Goal: Connect with others: Connect with others

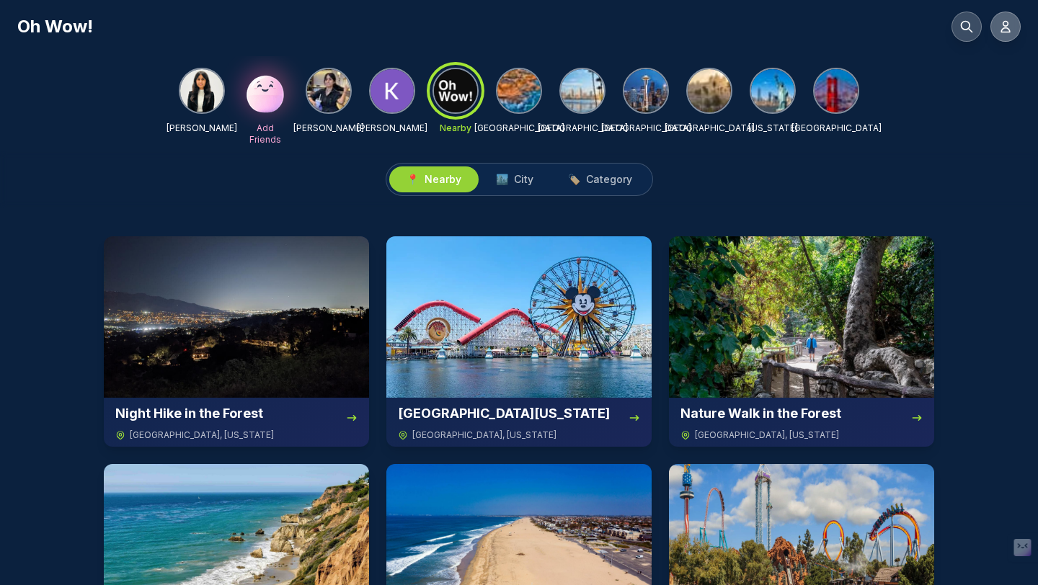
click at [1007, 24] on icon at bounding box center [1005, 27] width 9 height 11
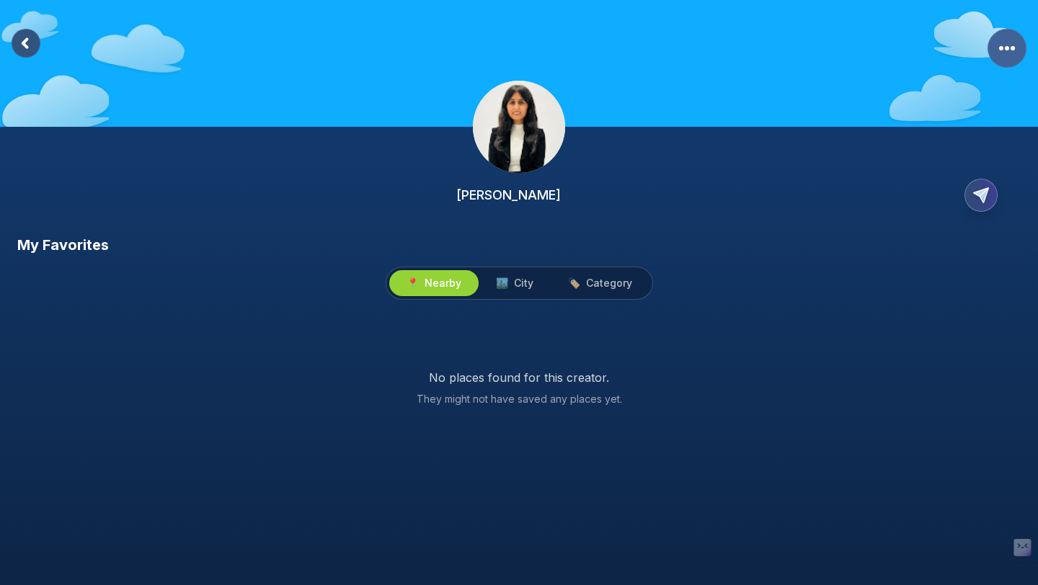
click at [1001, 61] on rect "More Options" at bounding box center [1006, 48] width 39 height 39
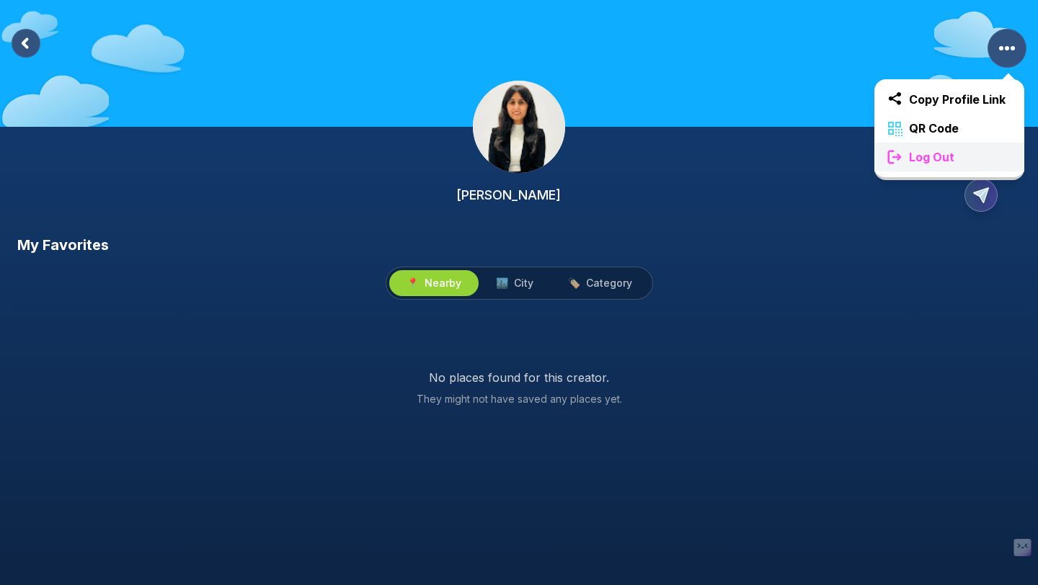
click at [891, 151] on icon at bounding box center [894, 157] width 13 height 13
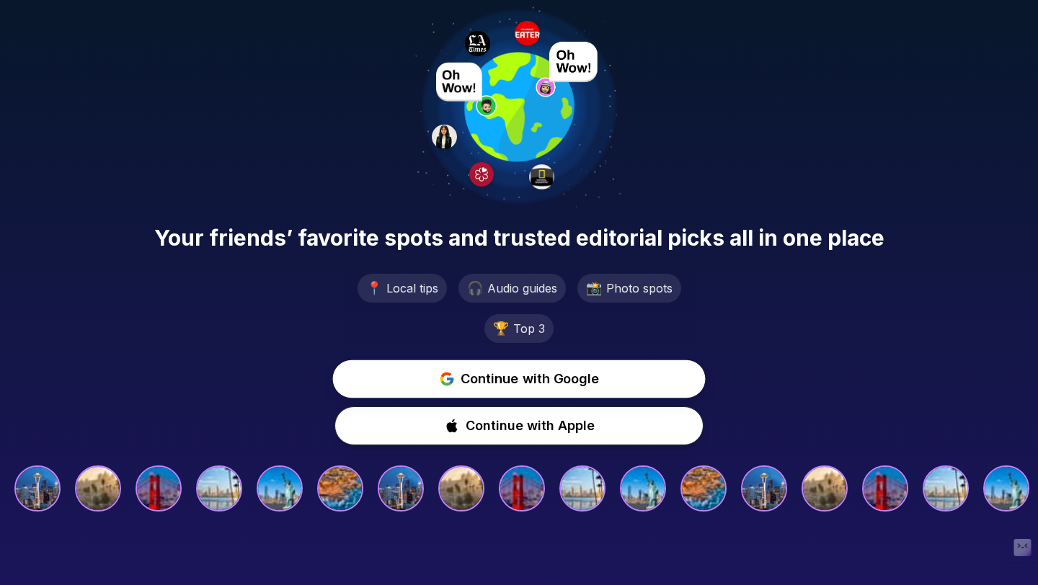
click at [524, 386] on span "Continue with Google" at bounding box center [529, 379] width 139 height 20
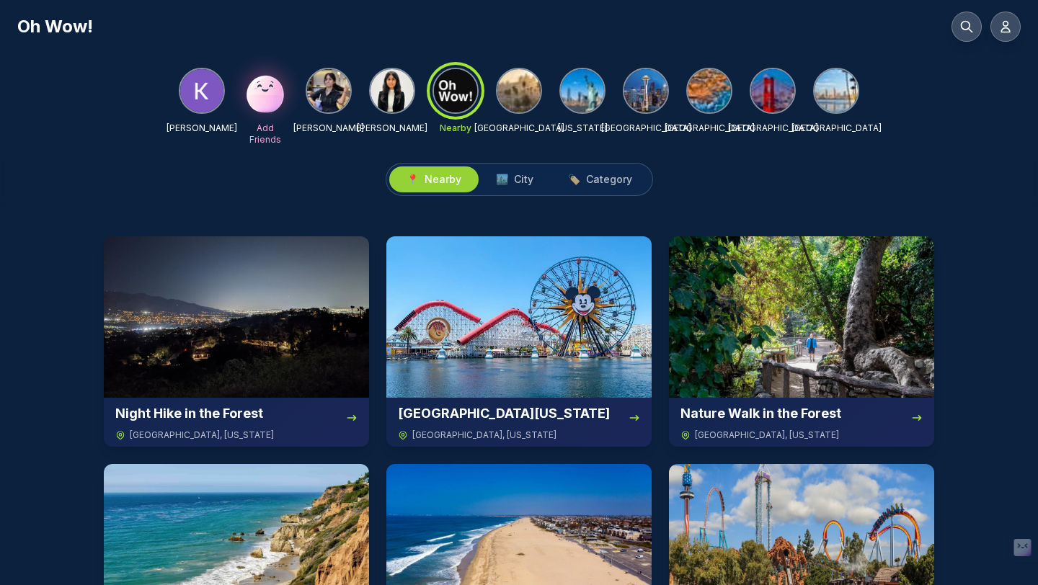
click at [1020, 19] on div "Oh Wow!" at bounding box center [519, 21] width 1038 height 42
click at [1014, 25] on button at bounding box center [1005, 27] width 30 height 30
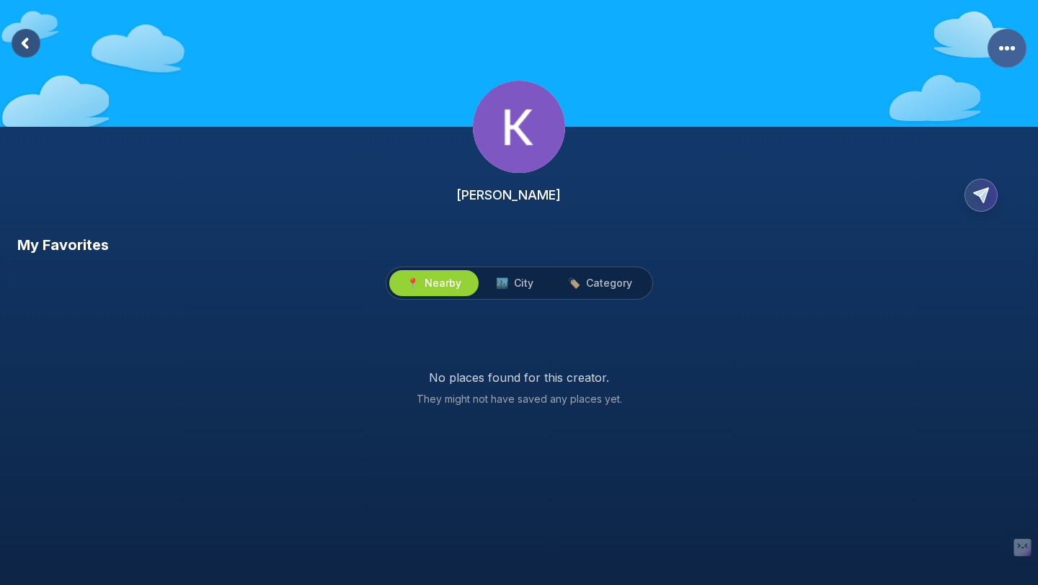
click at [996, 40] on rect "More Options" at bounding box center [1006, 48] width 39 height 39
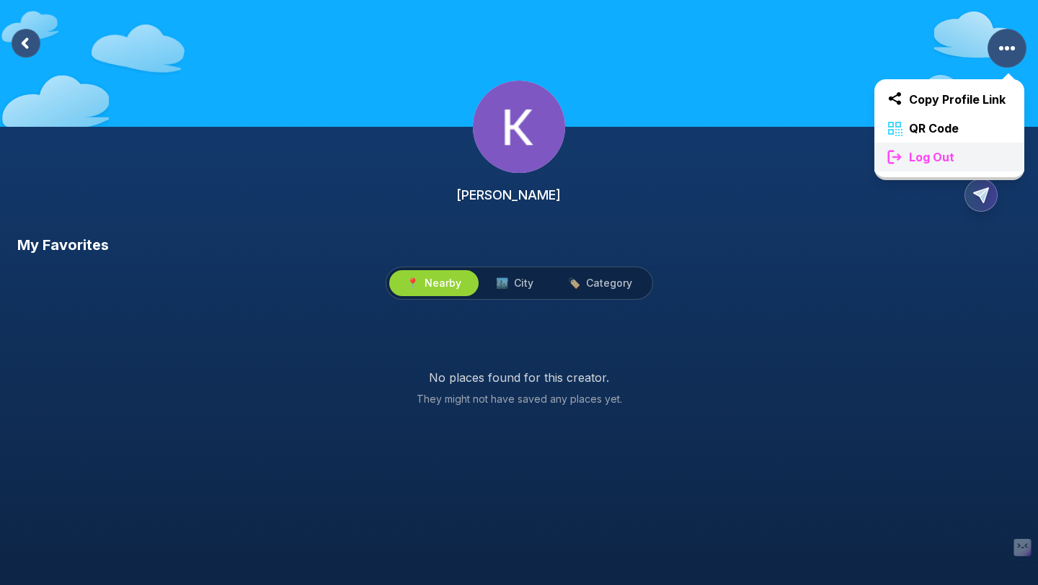
click at [942, 168] on div "Log Out" at bounding box center [949, 157] width 150 height 29
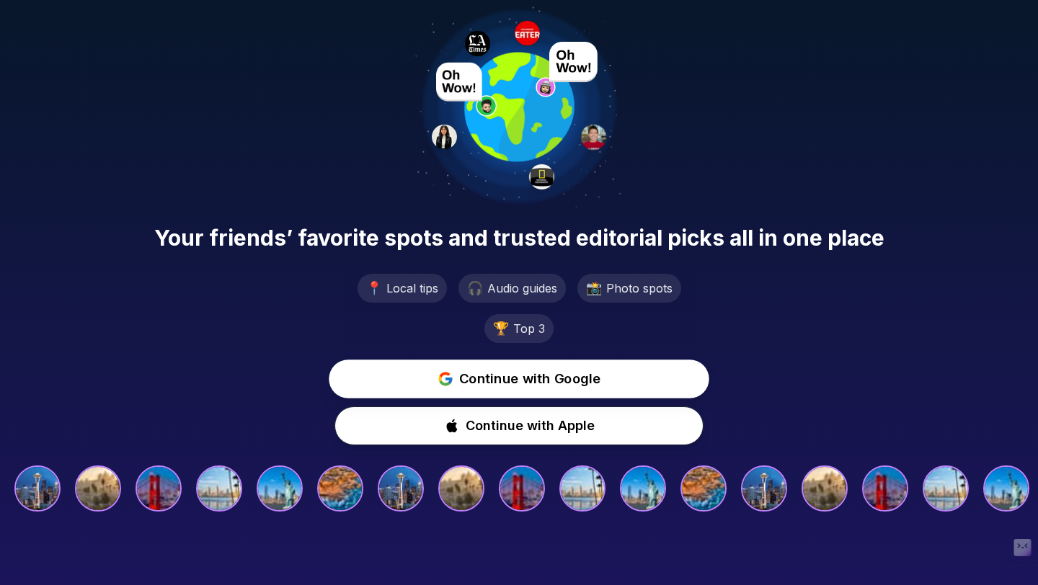
click at [530, 382] on span "Continue with Google" at bounding box center [530, 379] width 142 height 21
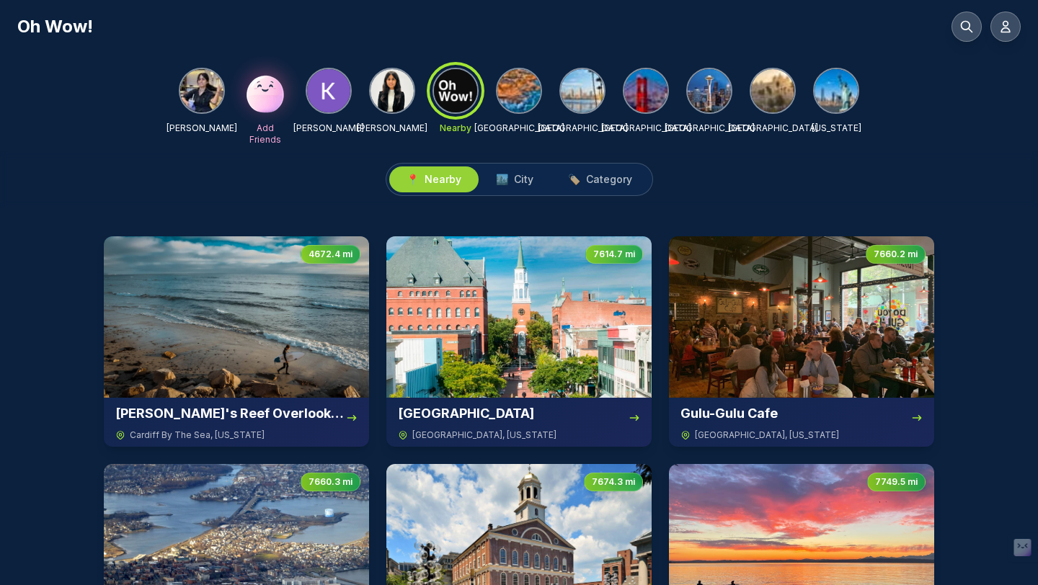
click at [202, 95] on img at bounding box center [201, 90] width 43 height 43
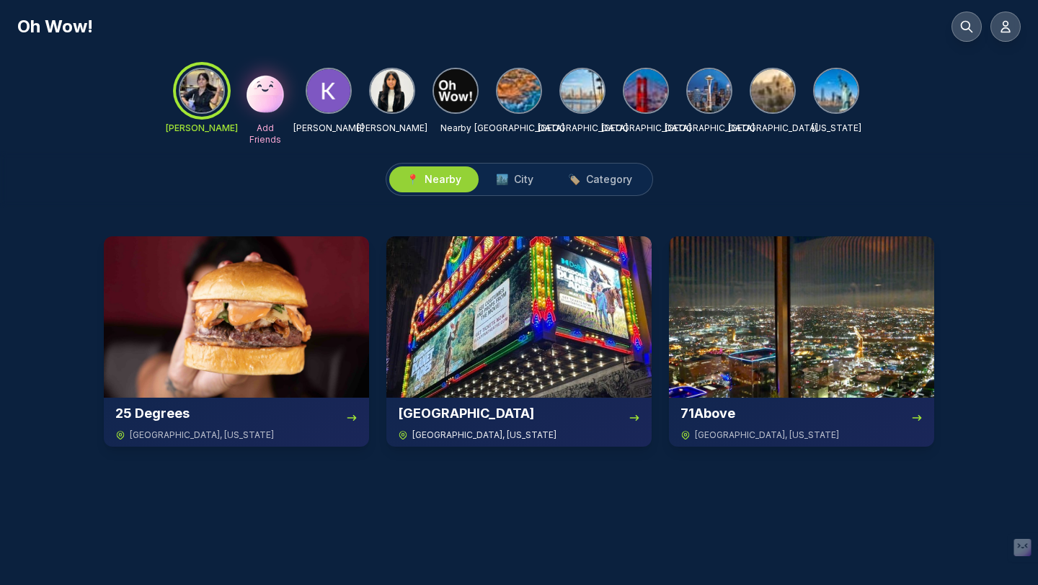
click at [518, 383] on img at bounding box center [518, 316] width 265 height 161
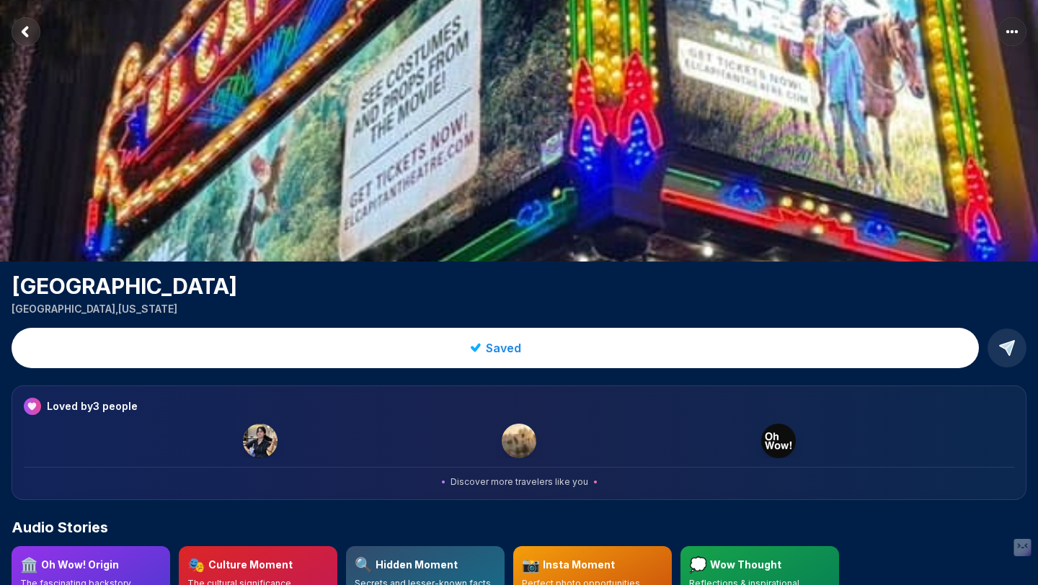
click at [21, 36] on rect "Return to previous page" at bounding box center [26, 31] width 29 height 29
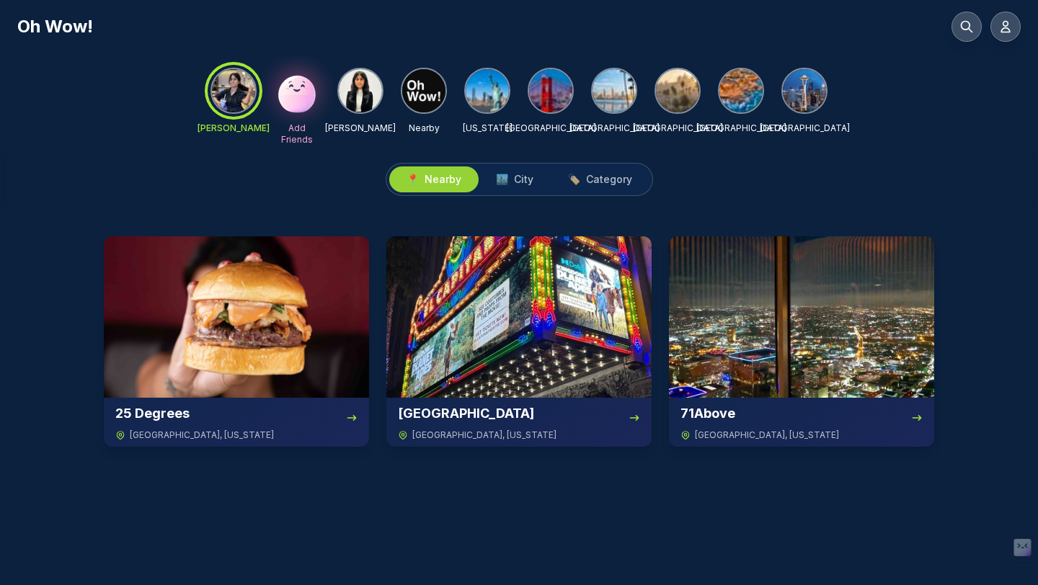
click at [293, 107] on img at bounding box center [297, 91] width 46 height 46
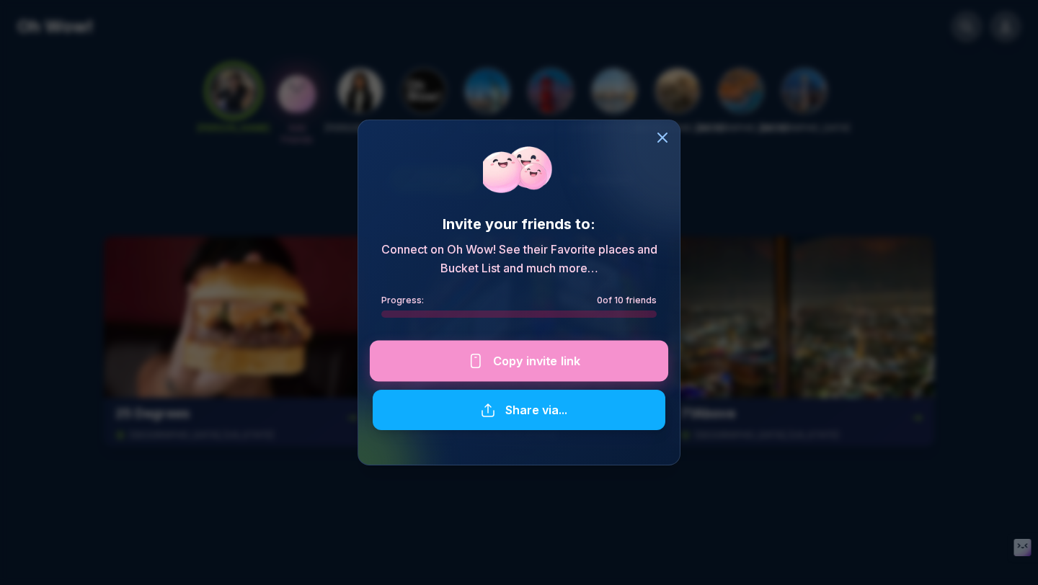
click at [492, 349] on div at bounding box center [519, 360] width 298 height 41
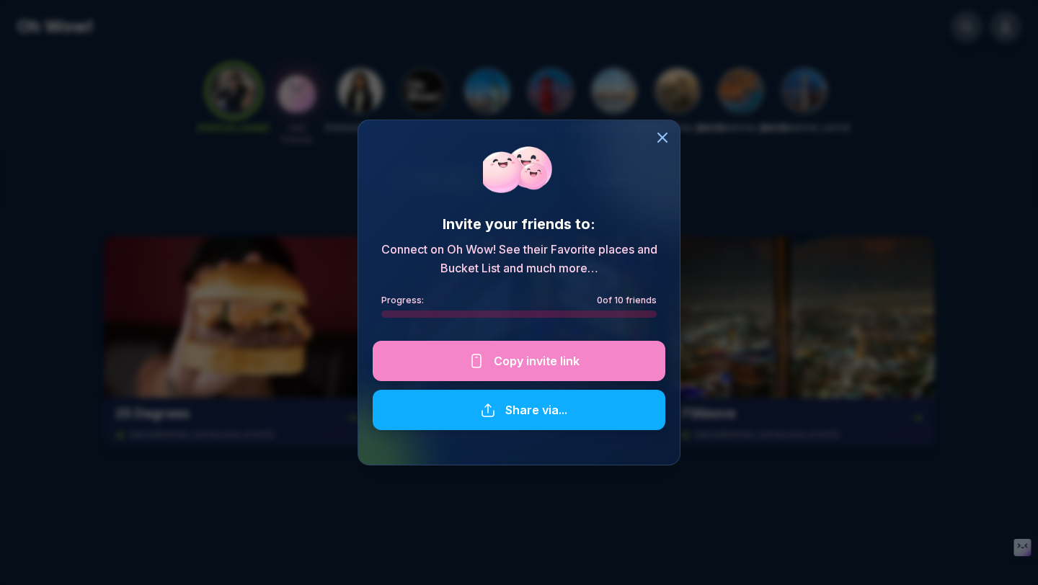
click at [148, 112] on div "Invite your friends to: Connect on Oh Wow! See their Favorite places and Bucket…" at bounding box center [519, 292] width 1038 height 585
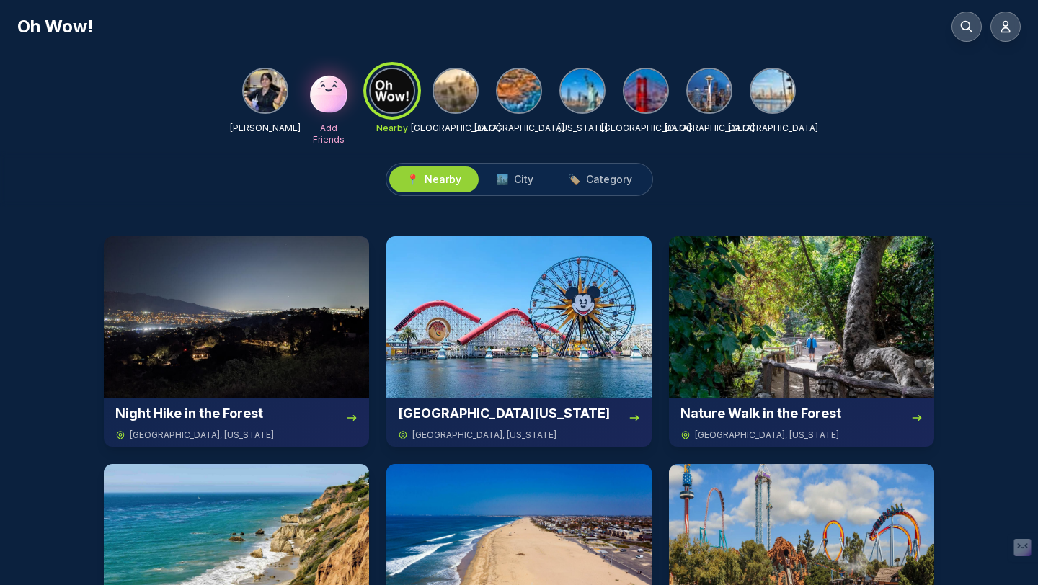
click at [328, 106] on img at bounding box center [328, 91] width 46 height 46
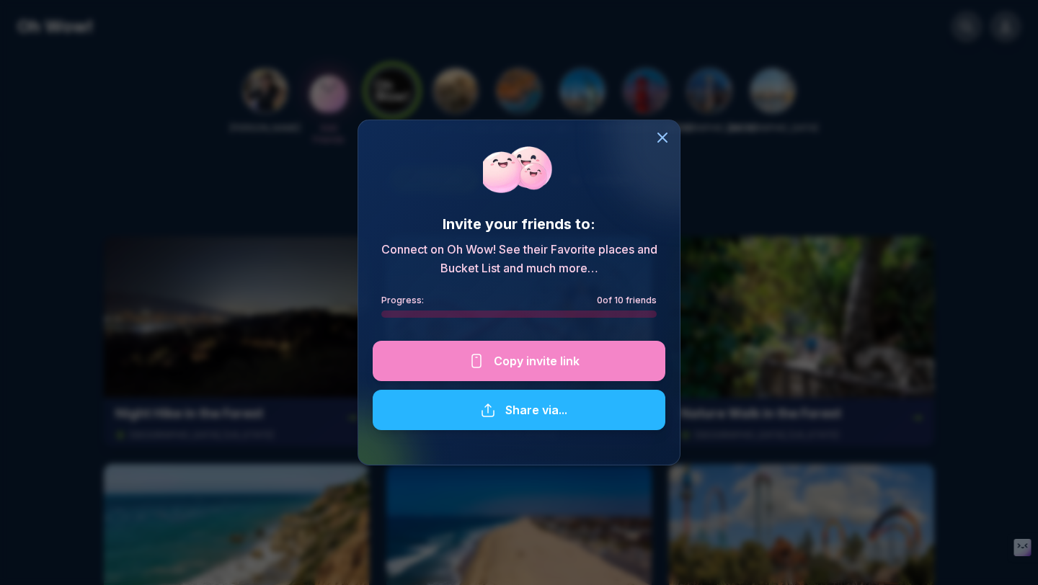
click at [576, 408] on div at bounding box center [518, 410] width 293 height 40
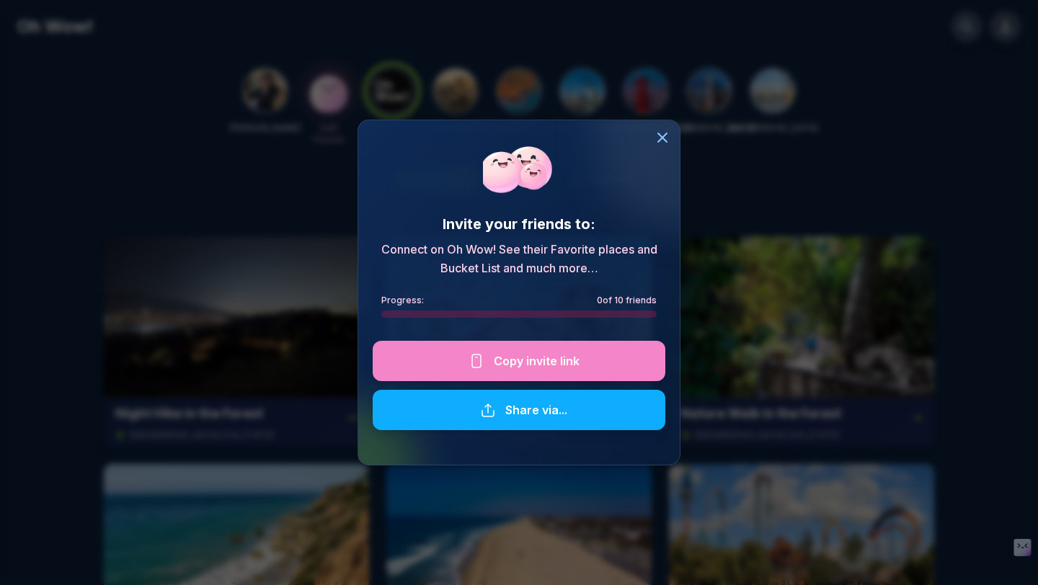
click at [590, 454] on div "Invite your friends to: Connect on Oh Wow! See their Favorite places and Bucket…" at bounding box center [518, 293] width 323 height 346
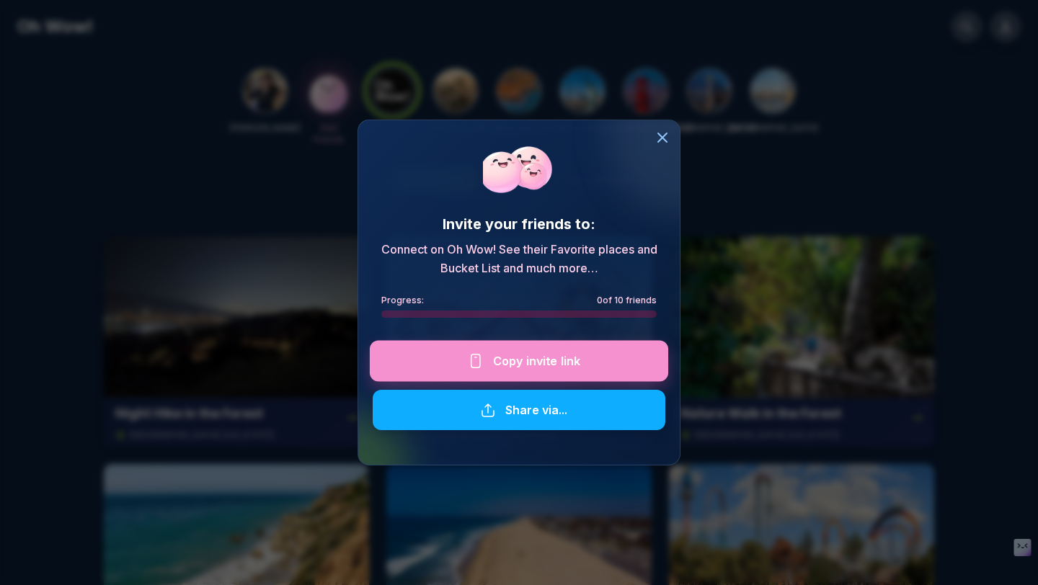
click at [523, 350] on div at bounding box center [519, 360] width 298 height 41
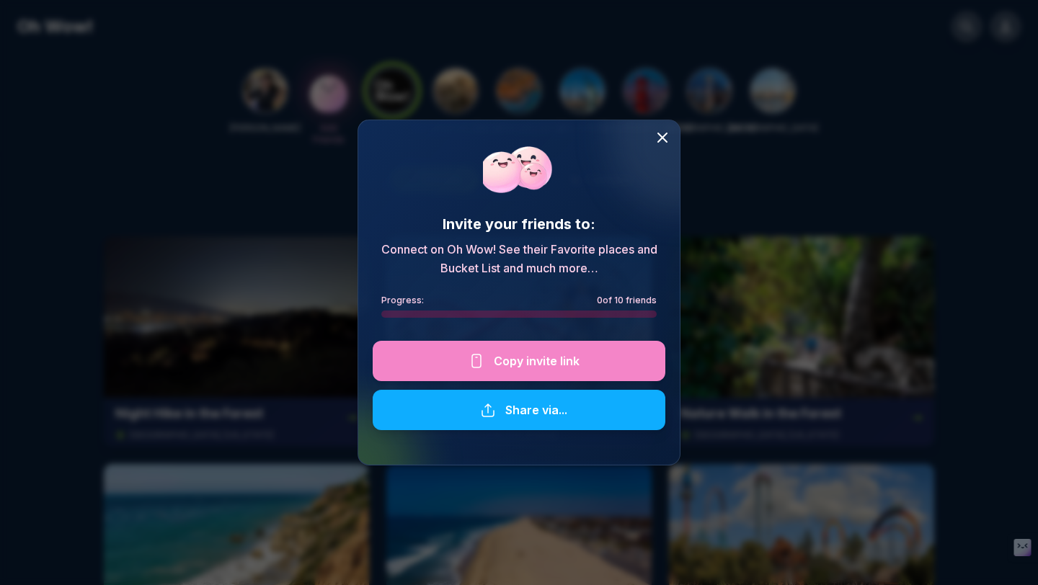
click at [663, 134] on icon at bounding box center [661, 137] width 17 height 17
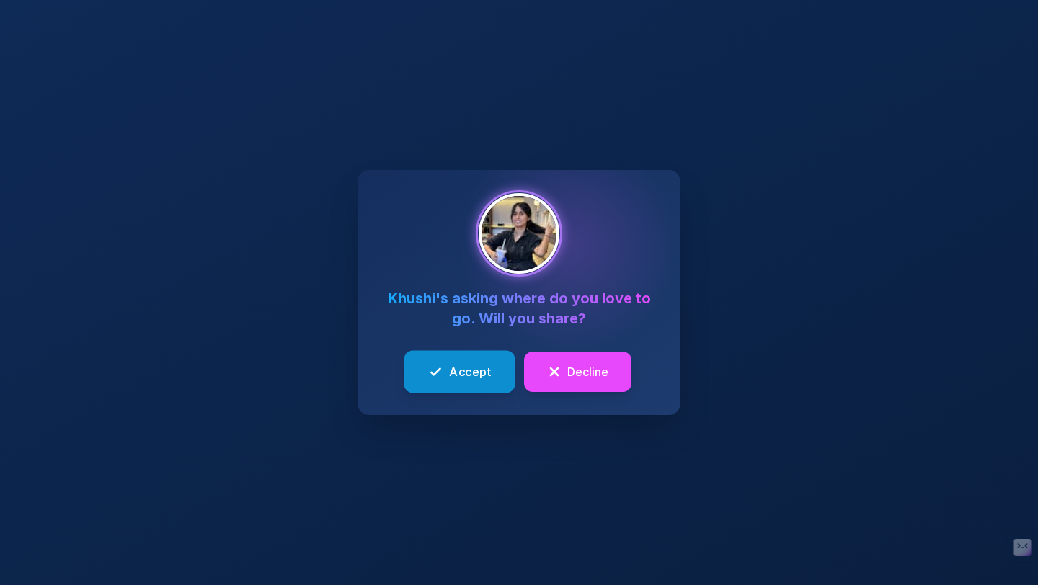
click at [476, 362] on span "Accept" at bounding box center [470, 371] width 42 height 18
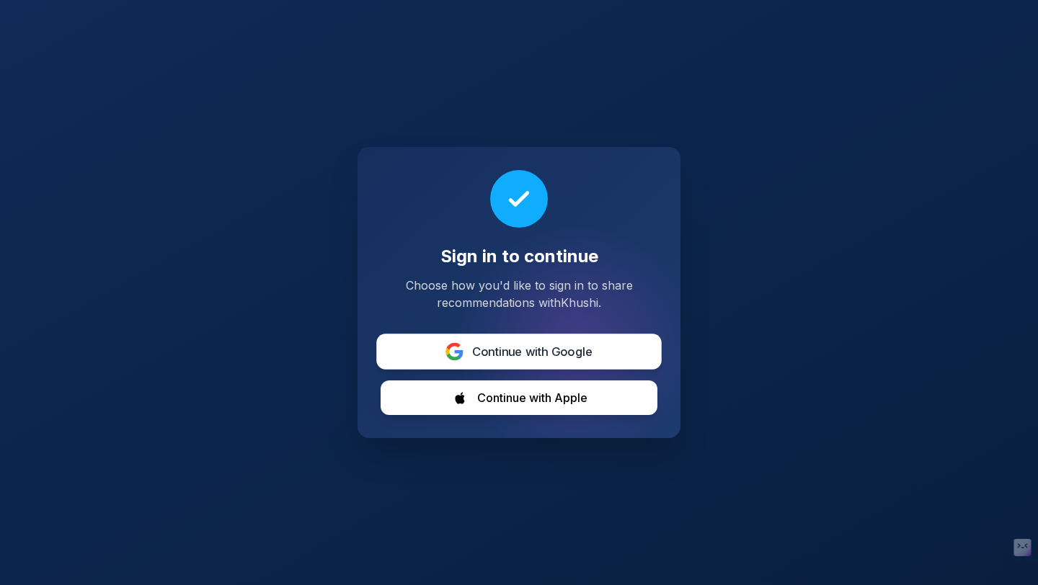
click at [545, 349] on span "Continue with Google" at bounding box center [532, 352] width 121 height 18
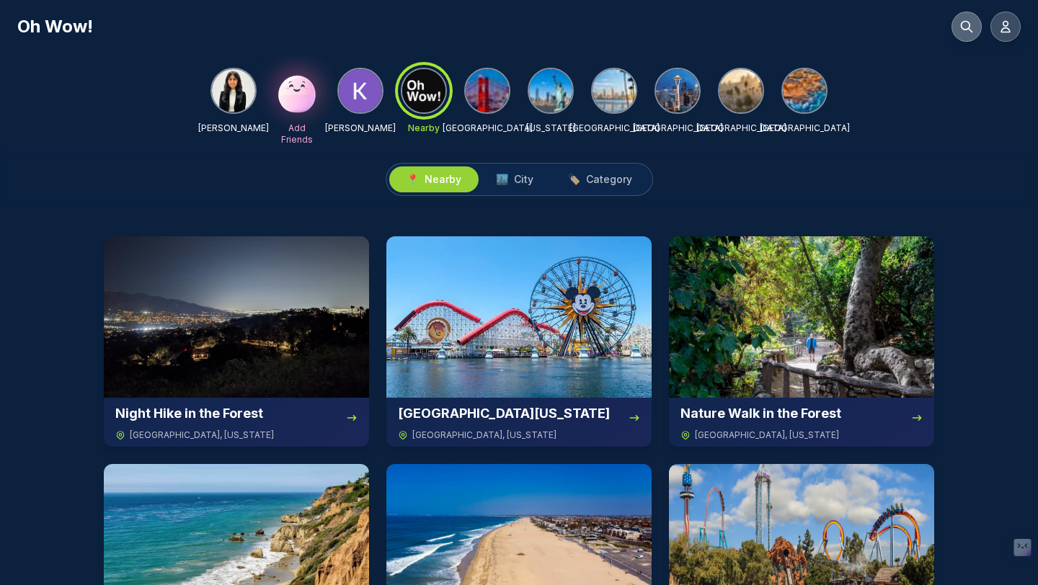
click at [965, 36] on button at bounding box center [966, 27] width 30 height 30
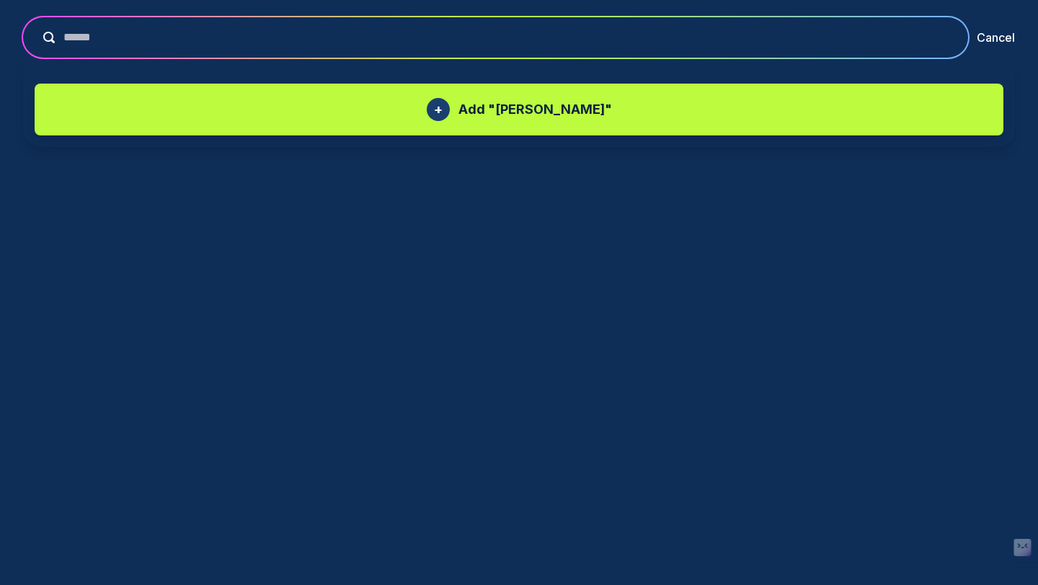
type input "******"
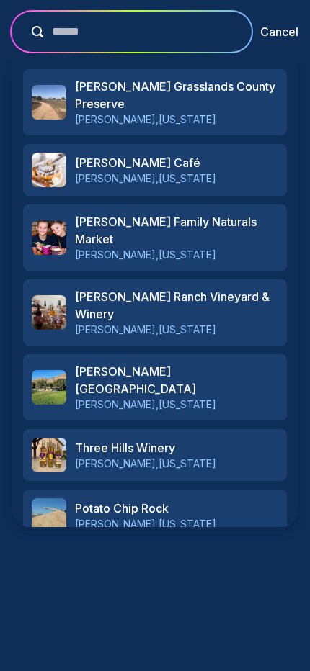
click at [122, 105] on h3 "[PERSON_NAME] Grasslands County Preserve" at bounding box center [176, 95] width 203 height 35
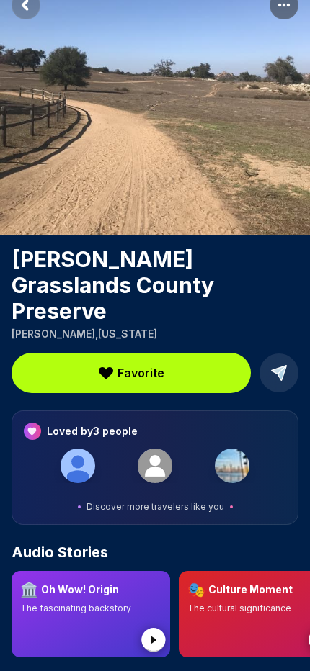
scroll to position [29, 0]
